Goal: Transaction & Acquisition: Book appointment/travel/reservation

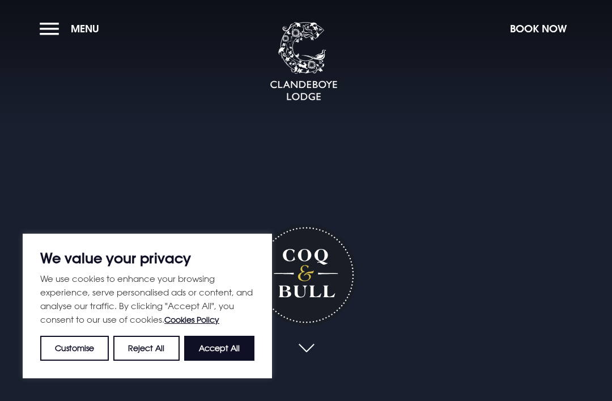
click at [232, 346] on button "Accept All" at bounding box center [219, 348] width 70 height 25
checkbox input "true"
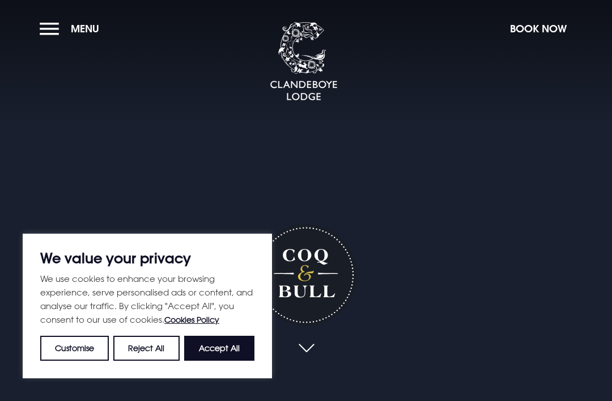
checkbox input "true"
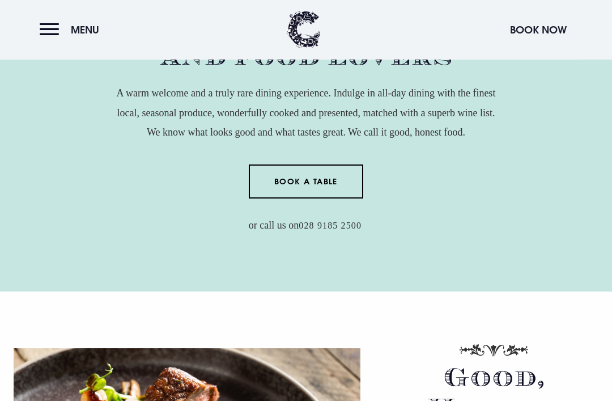
scroll to position [468, 0]
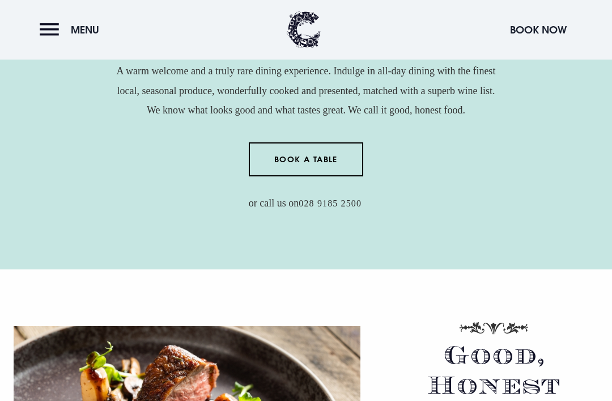
click at [327, 176] on link "Book a Table" at bounding box center [306, 159] width 115 height 34
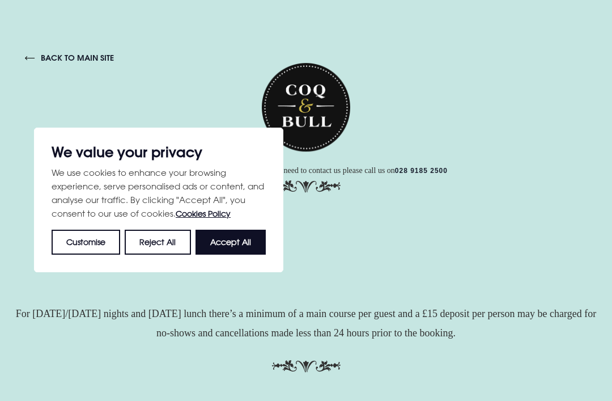
click at [239, 249] on button "Accept All" at bounding box center [231, 241] width 70 height 25
checkbox input "true"
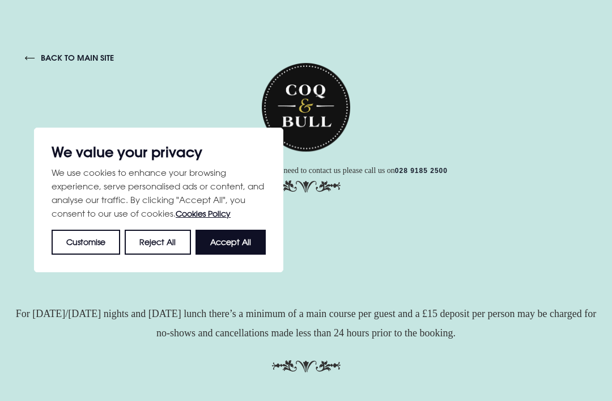
checkbox input "true"
